Goal: Information Seeking & Learning: Check status

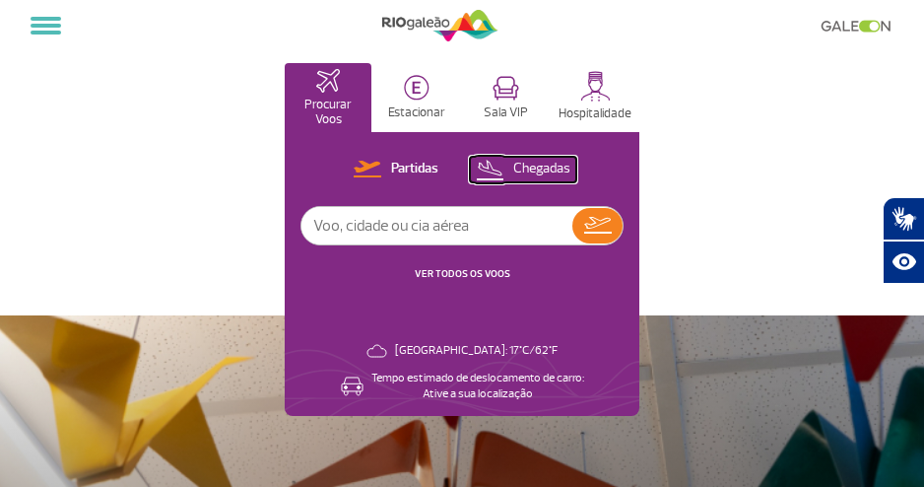
click at [523, 163] on p "Chegadas" at bounding box center [541, 169] width 57 height 19
click at [433, 275] on link "VER TODOS OS VOOS" at bounding box center [463, 273] width 96 height 13
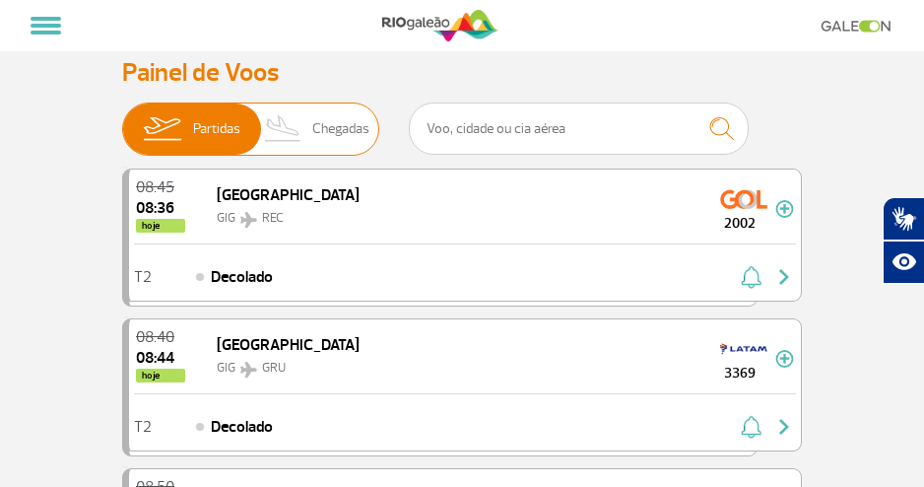
click at [319, 132] on span "Chegadas" at bounding box center [340, 128] width 57 height 51
click at [122, 119] on input "Partidas Chegadas" at bounding box center [122, 119] width 0 height 0
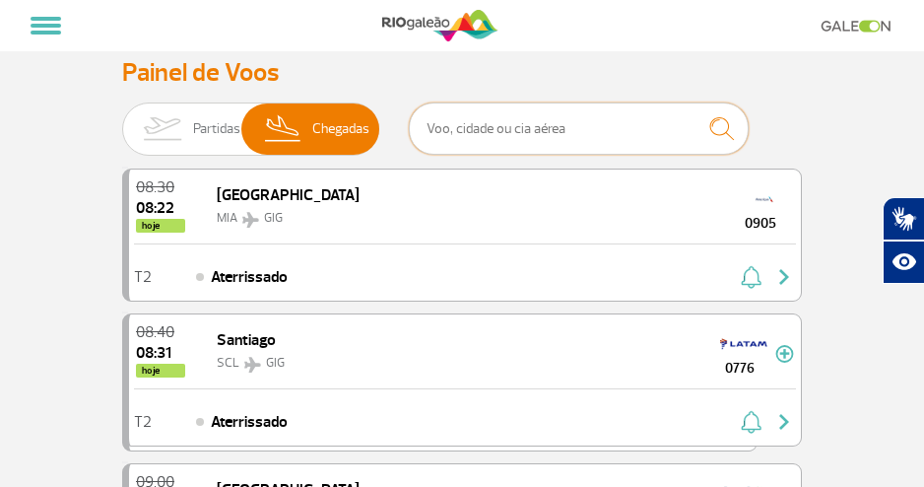
click at [529, 140] on input "text" at bounding box center [579, 128] width 340 height 52
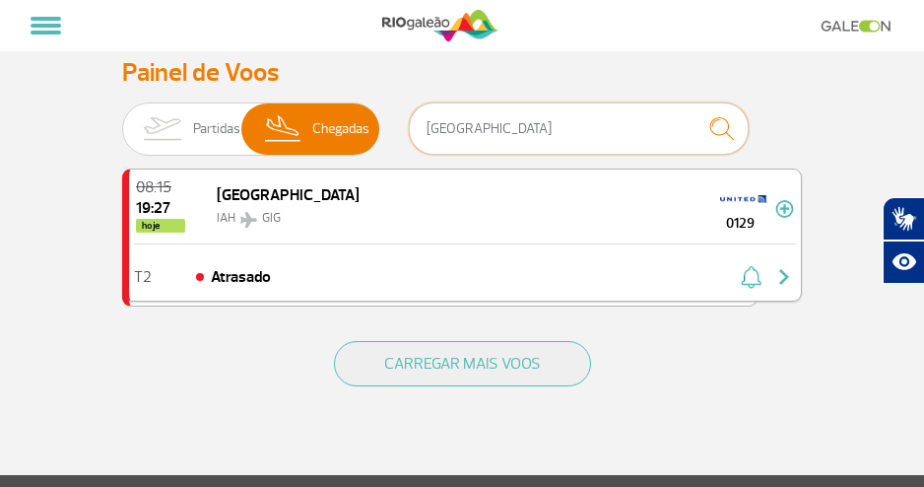
type input "[GEOGRAPHIC_DATA]"
click at [744, 206] on img at bounding box center [743, 199] width 47 height 32
click at [783, 271] on img "button" at bounding box center [784, 277] width 24 height 24
click at [235, 201] on span "[GEOGRAPHIC_DATA]" at bounding box center [288, 195] width 143 height 20
click at [784, 207] on img at bounding box center [784, 209] width 19 height 18
